Goal: Task Accomplishment & Management: Manage account settings

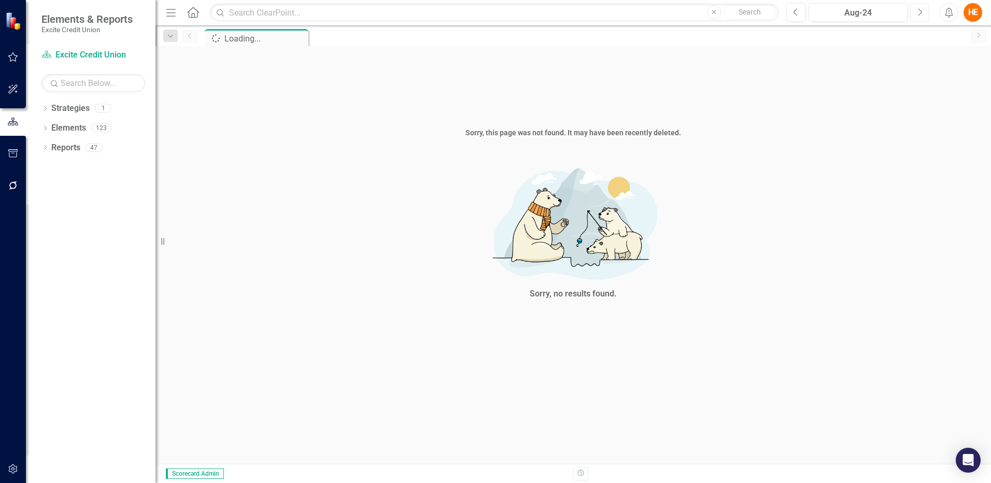
click at [916, 11] on button "Next" at bounding box center [919, 12] width 19 height 19
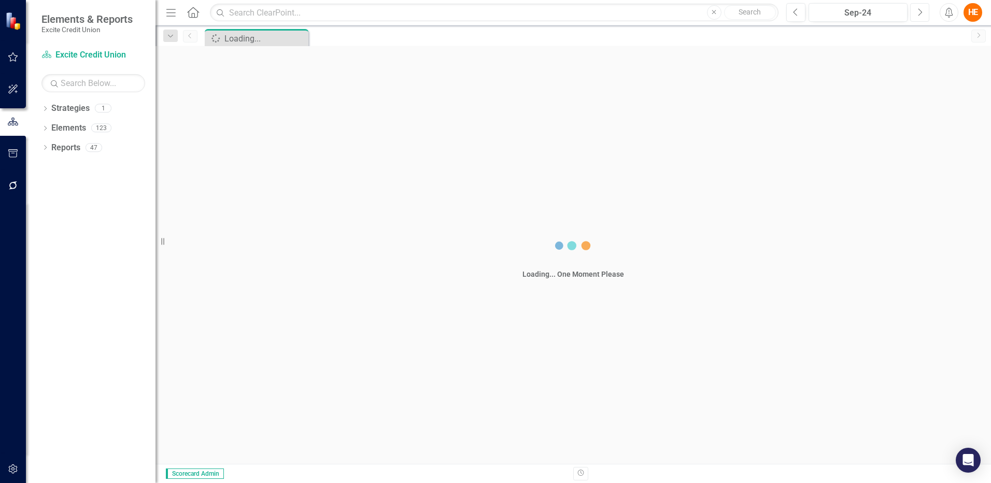
click at [916, 11] on button "Next" at bounding box center [919, 12] width 19 height 19
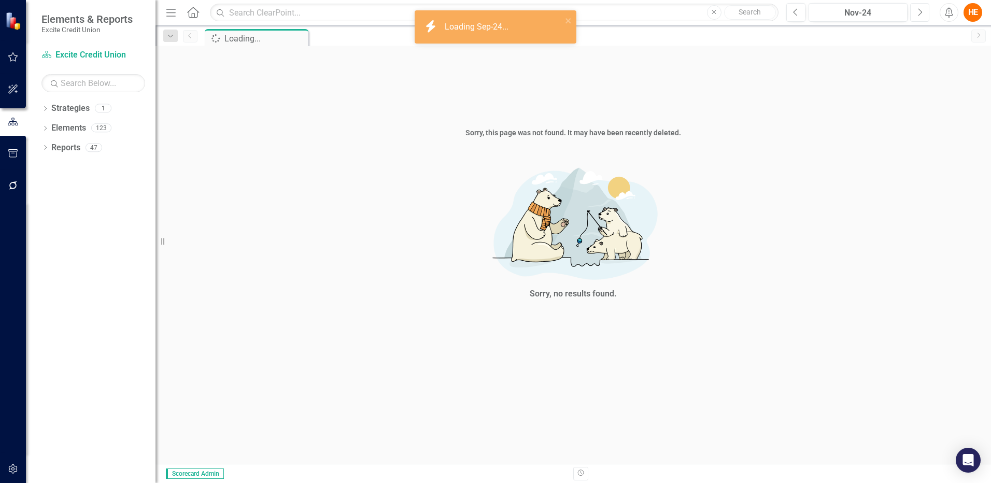
click at [916, 11] on button "Next" at bounding box center [919, 12] width 19 height 19
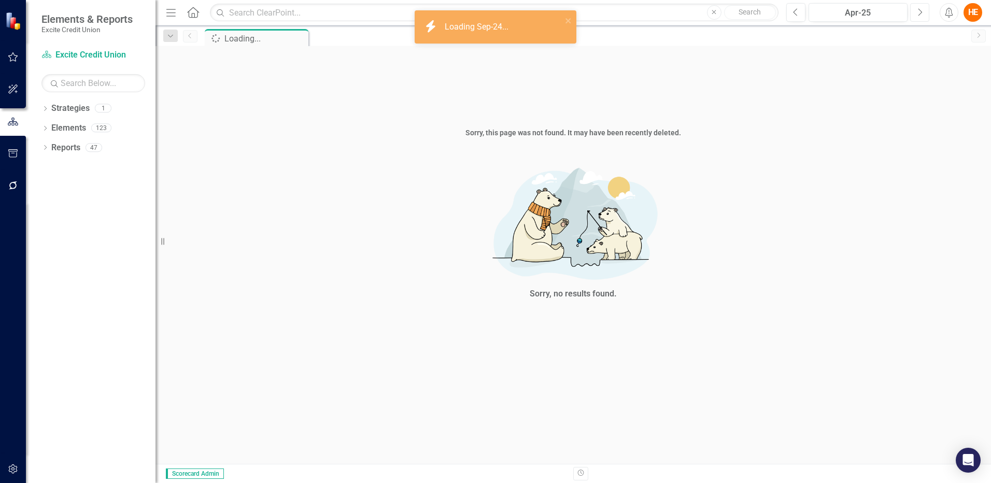
click at [916, 11] on button "Next" at bounding box center [919, 12] width 19 height 19
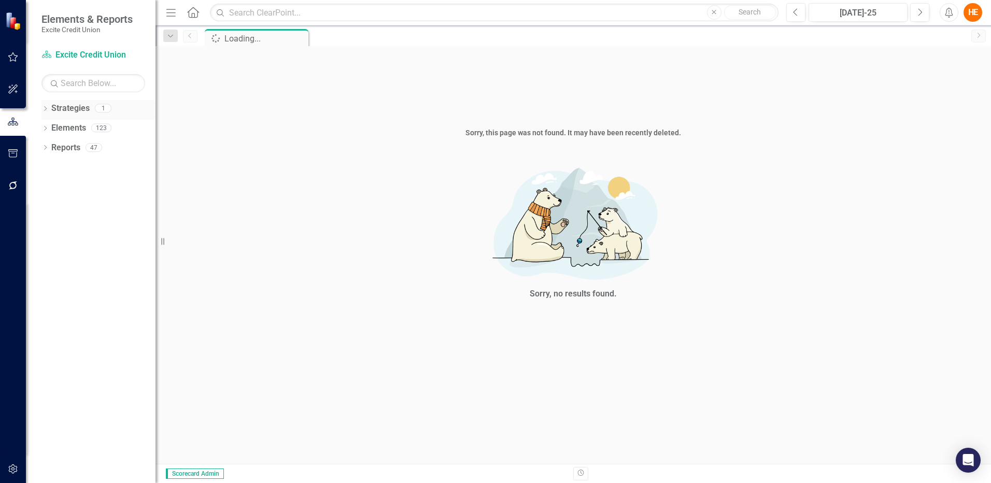
click at [44, 108] on icon "Dropdown" at bounding box center [44, 110] width 7 height 6
click at [46, 148] on icon "Dropdown" at bounding box center [44, 149] width 7 height 6
click at [91, 188] on link "Measurement of Success Measurements of Success" at bounding box center [113, 187] width 114 height 12
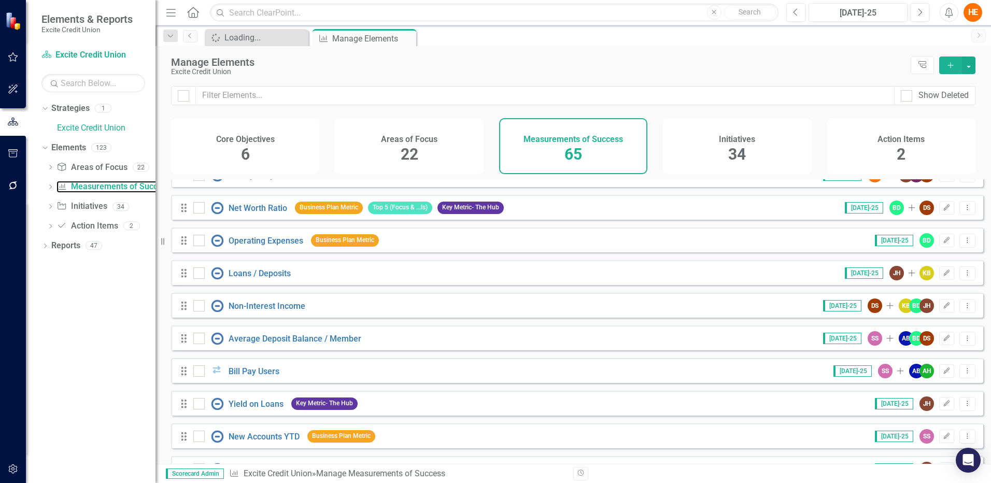
scroll to position [913, 0]
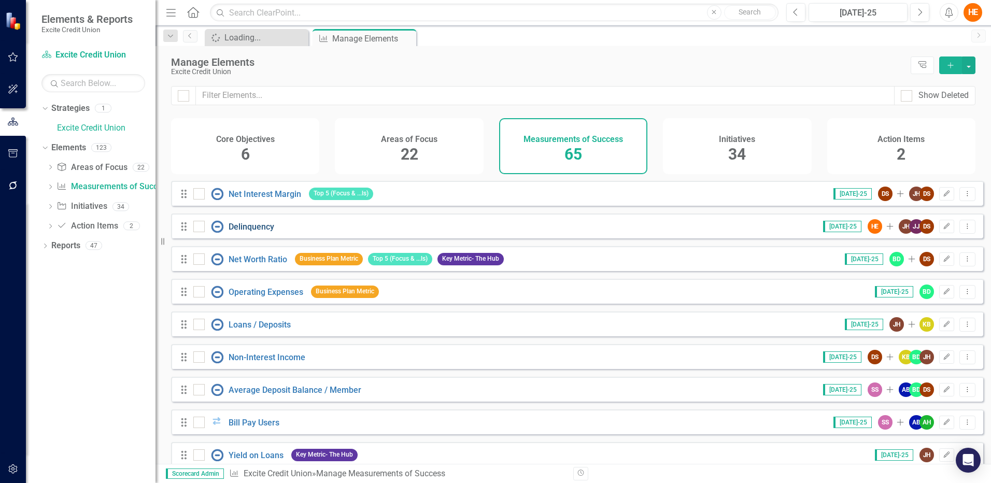
click at [256, 232] on link "Delinquency" at bounding box center [252, 227] width 46 height 10
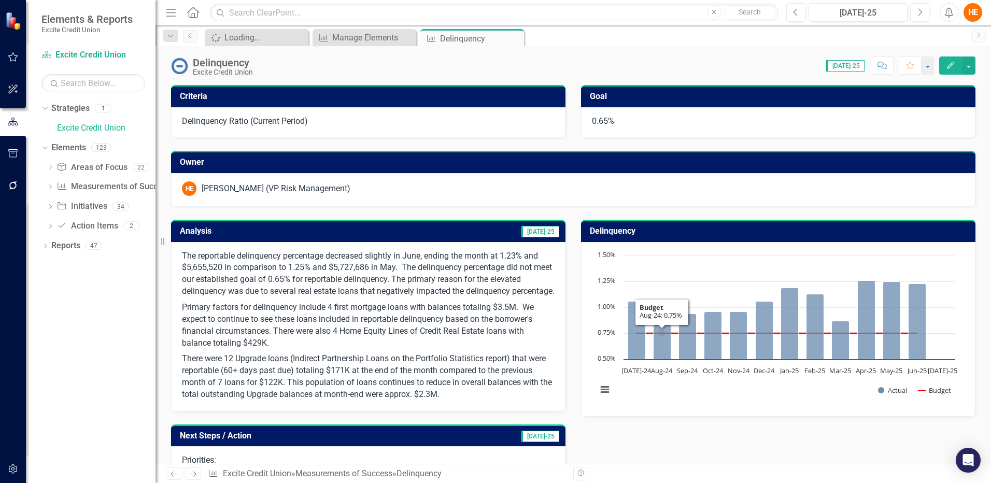
click at [361, 264] on p "The reportable delinquency percentage decreased slightly in June, ending the mo…" at bounding box center [368, 274] width 373 height 49
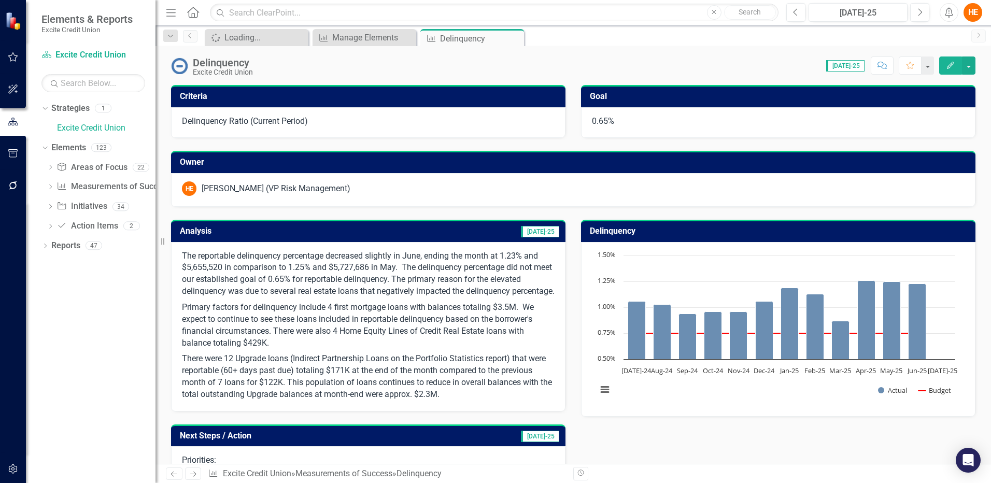
click at [230, 263] on p "The reportable delinquency percentage decreased slightly in June, ending the mo…" at bounding box center [368, 274] width 373 height 49
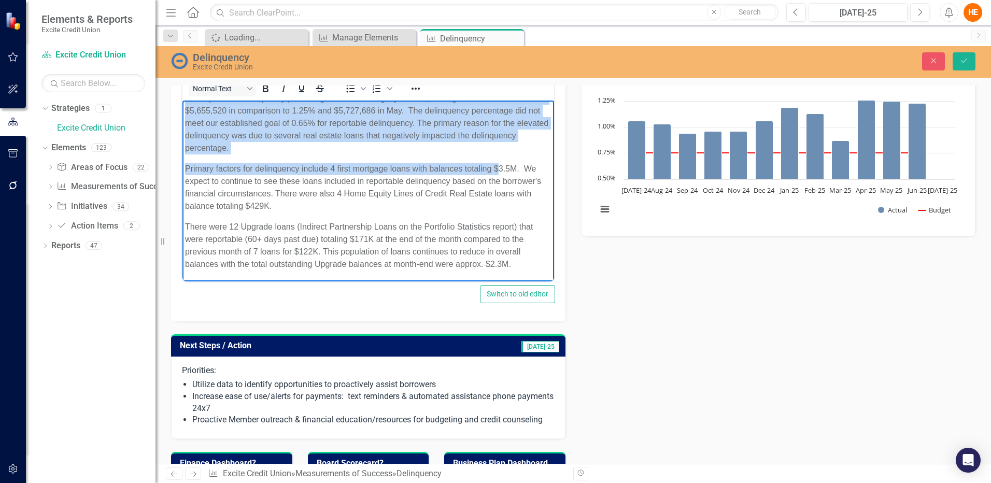
scroll to position [151, 0]
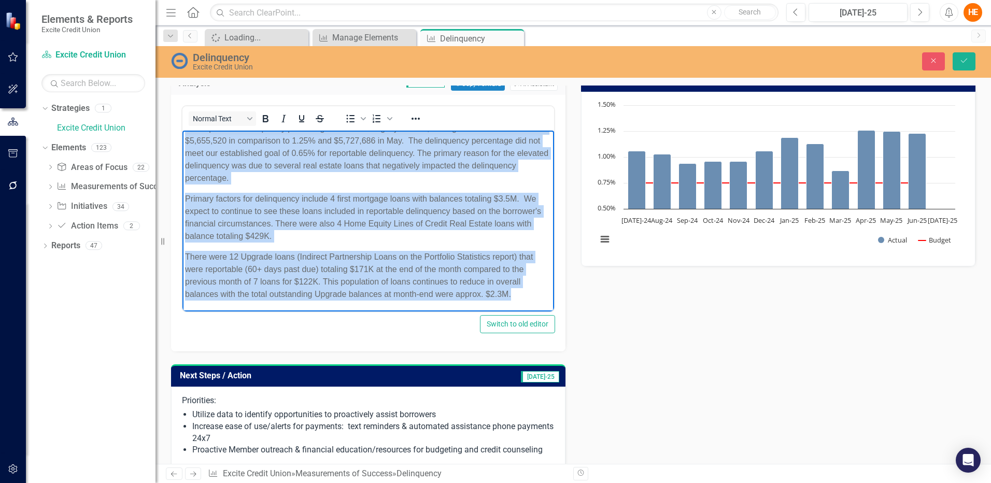
drag, startPoint x: 196, startPoint y: 139, endPoint x: 525, endPoint y: 294, distance: 363.8
click at [525, 294] on body "The reportable delinquency percentage decreased slightly in June, ending the mo…" at bounding box center [368, 216] width 372 height 192
paste body "Rich Text Area. Press ALT-0 for help."
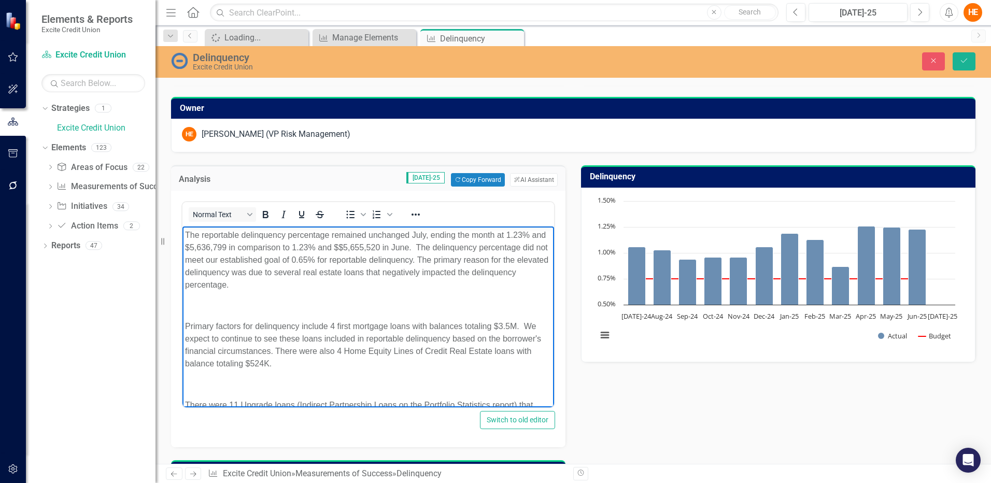
scroll to position [47, 0]
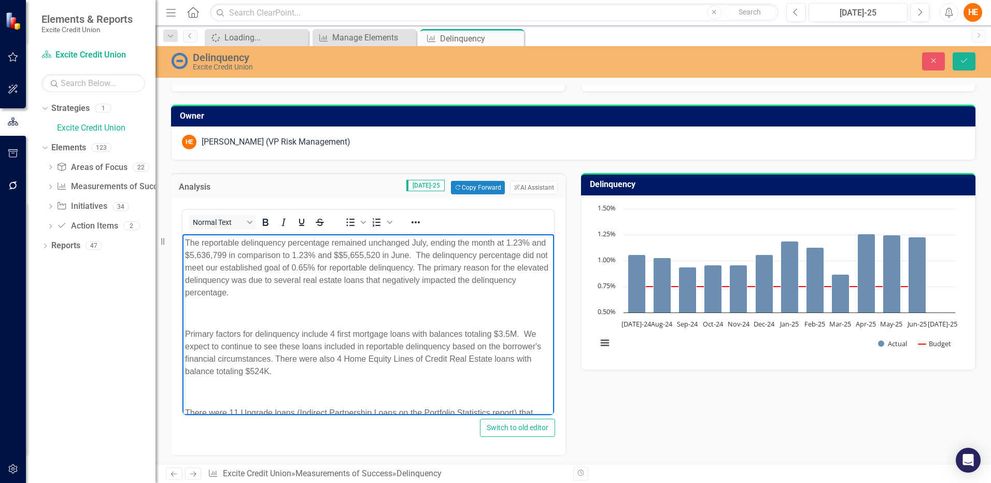
click at [342, 313] on p "Rich Text Area. Press ALT-0 for help." at bounding box center [368, 313] width 366 height 12
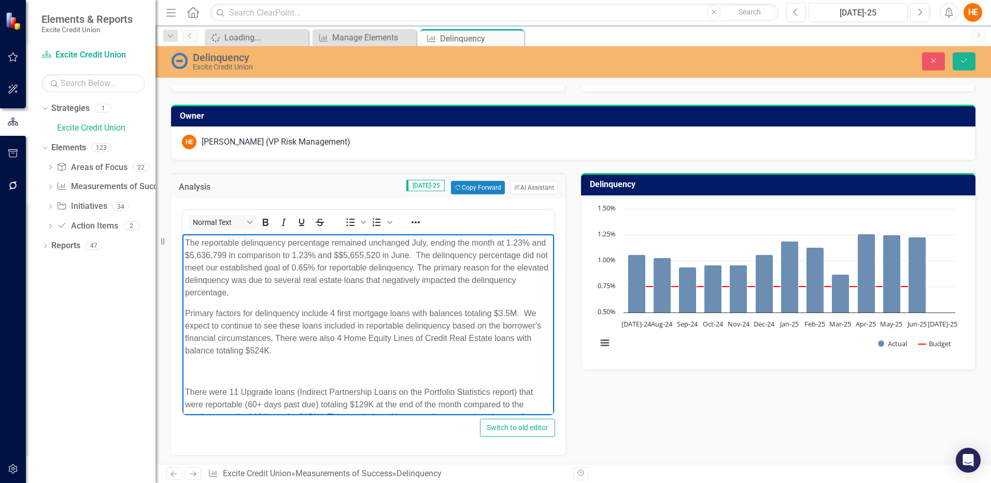
click at [288, 367] on p "Rich Text Area. Press ALT-0 for help." at bounding box center [368, 371] width 366 height 12
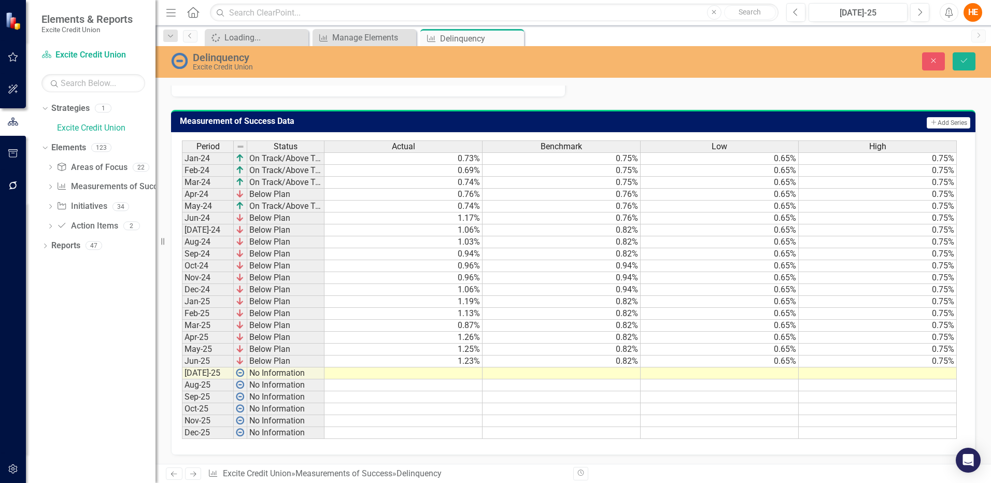
scroll to position [783, 0]
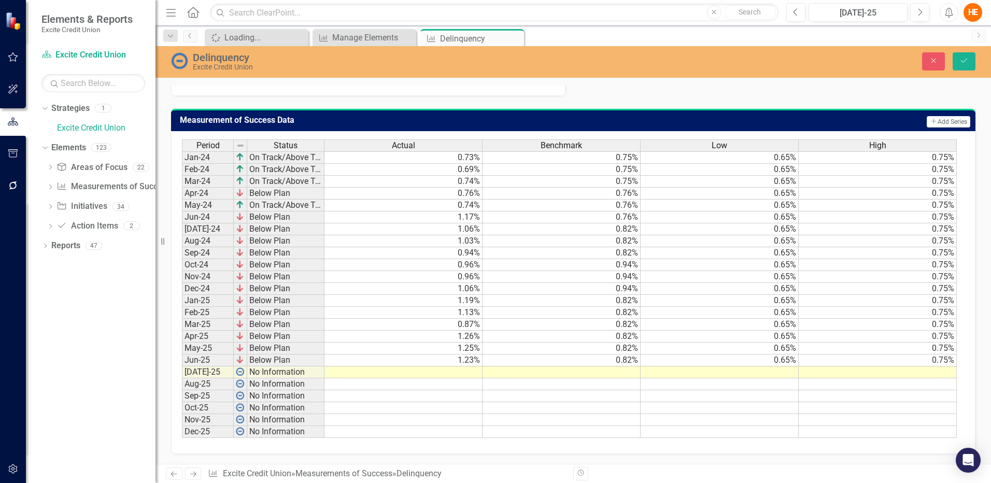
click at [464, 373] on td at bounding box center [403, 372] width 158 height 12
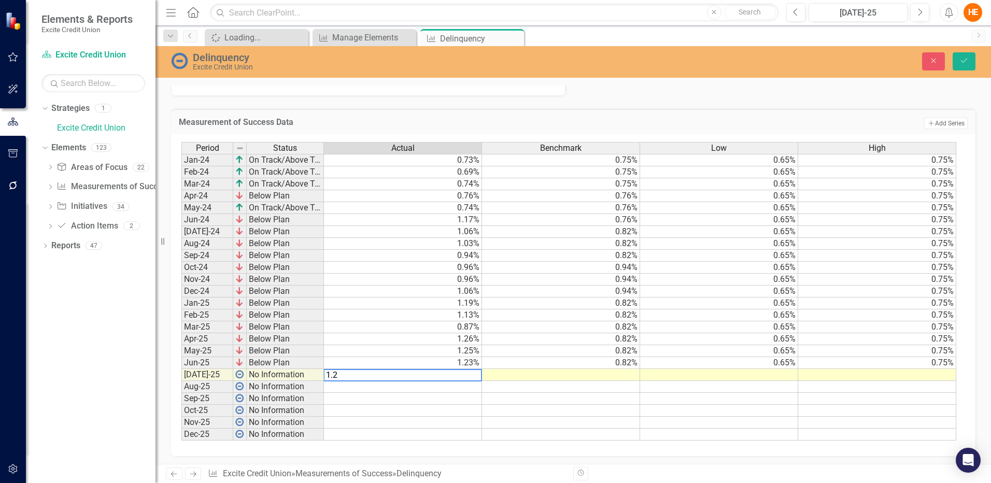
type textarea "1.23"
type textarea ".82"
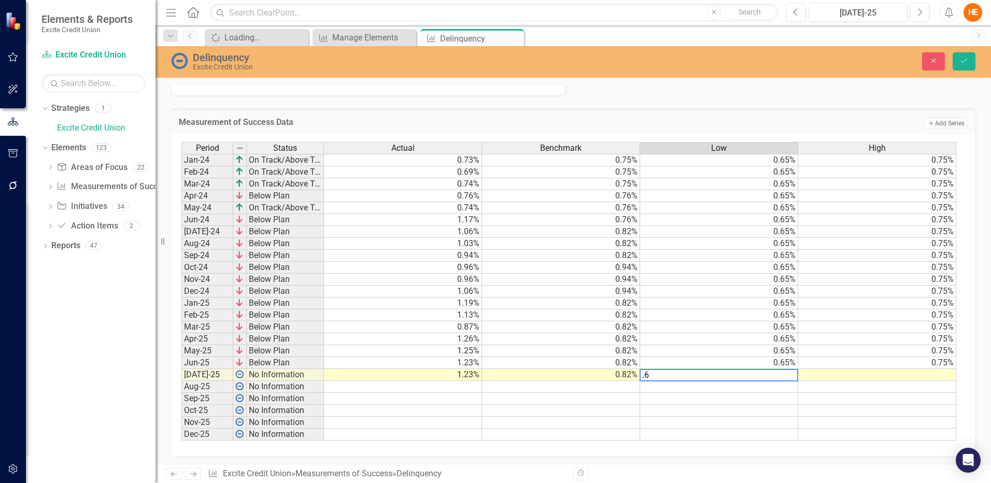
type textarea ".65"
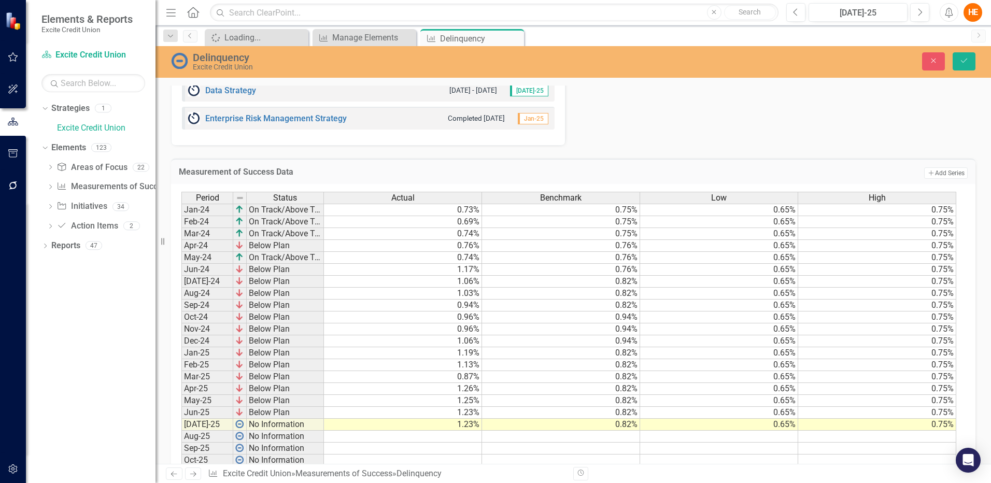
scroll to position [679, 0]
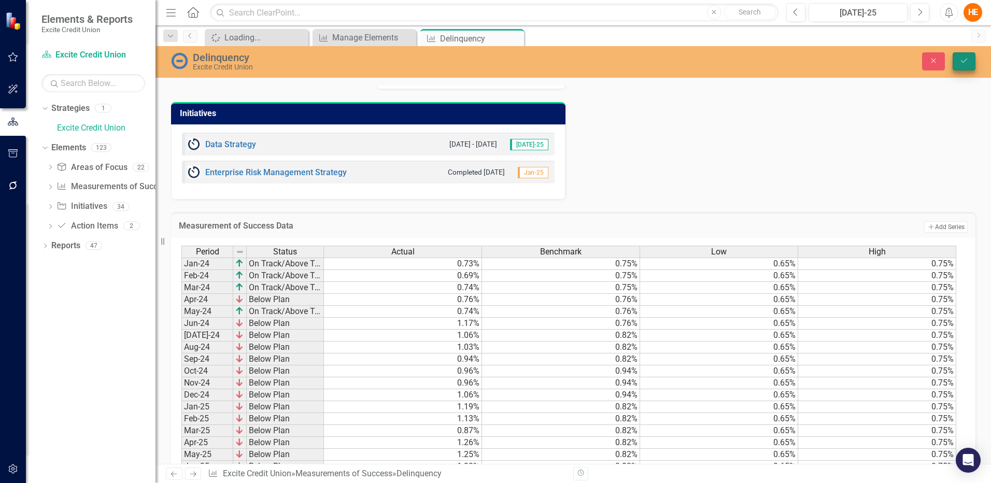
type textarea ".75"
click at [967, 57] on icon "Save" at bounding box center [963, 60] width 9 height 7
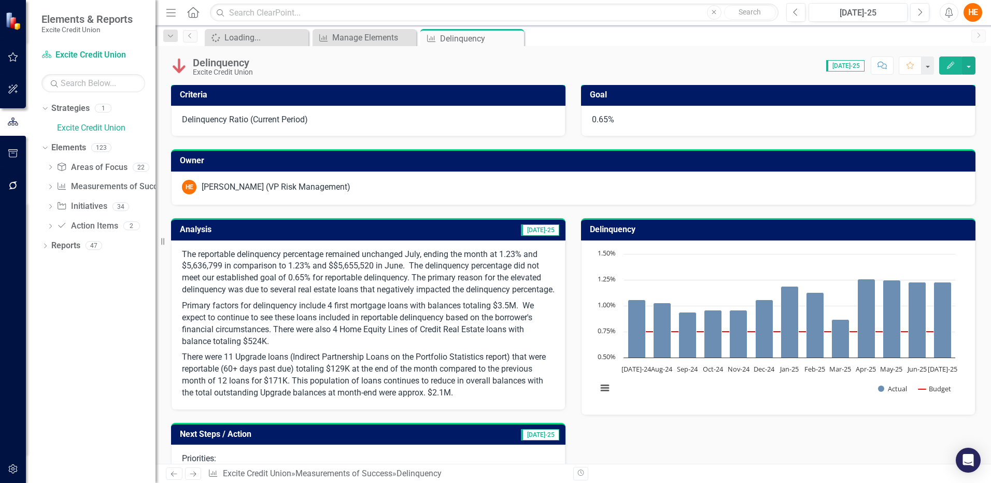
scroll to position [0, 0]
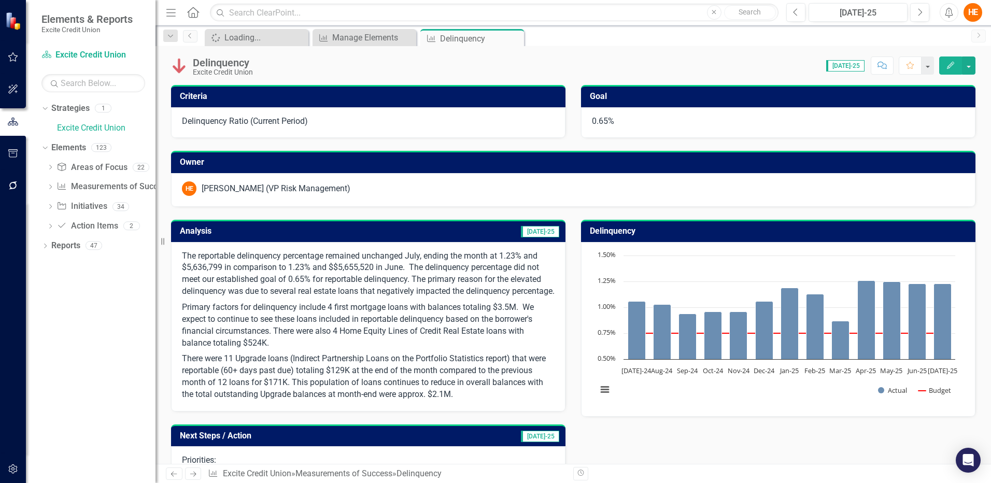
click at [299, 186] on div "[PERSON_NAME] (VP Risk Management)" at bounding box center [276, 189] width 149 height 12
click at [295, 188] on div "[PERSON_NAME] (VP Risk Management)" at bounding box center [276, 189] width 149 height 12
click at [291, 188] on div "[PERSON_NAME] (VP Risk Management)" at bounding box center [276, 189] width 149 height 12
click at [280, 187] on div "[PERSON_NAME] (VP Risk Management)" at bounding box center [276, 189] width 149 height 12
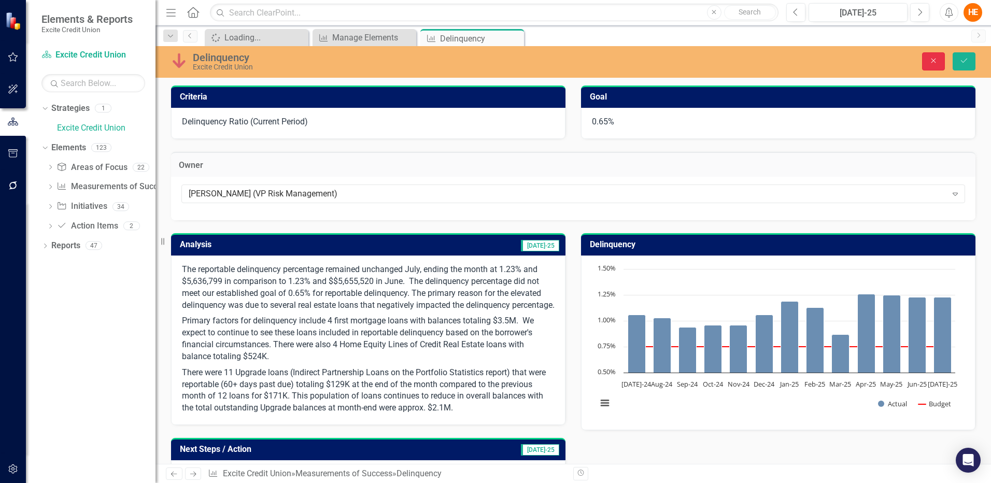
click at [937, 62] on icon "Close" at bounding box center [933, 60] width 9 height 7
